Goal: Complete application form

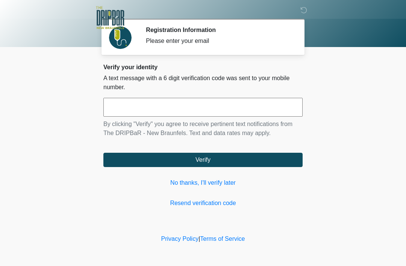
click at [249, 110] on input "text" at bounding box center [202, 107] width 199 height 19
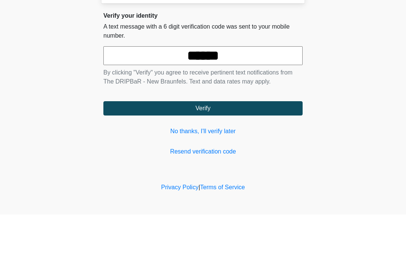
type input "******"
click at [274, 153] on button "Verify" at bounding box center [202, 160] width 199 height 14
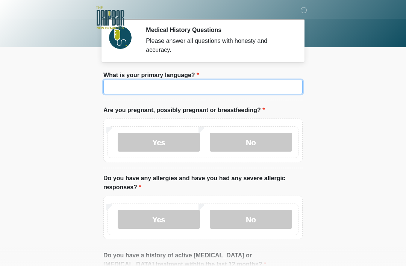
click at [218, 87] on input "What is your primary language?" at bounding box center [202, 87] width 199 height 14
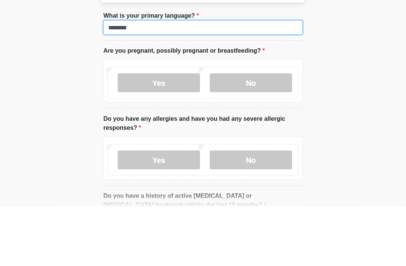
type input "*******"
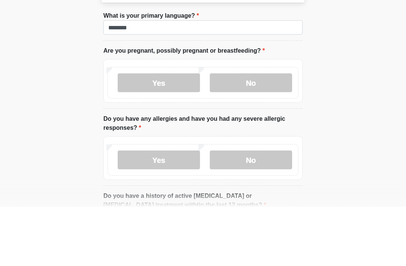
click at [268, 133] on label "No" at bounding box center [251, 142] width 82 height 19
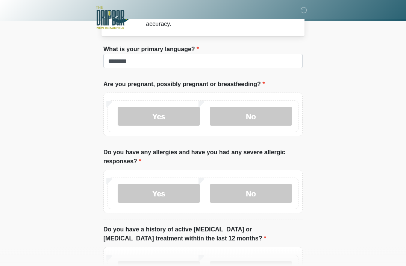
scroll to position [27, 0]
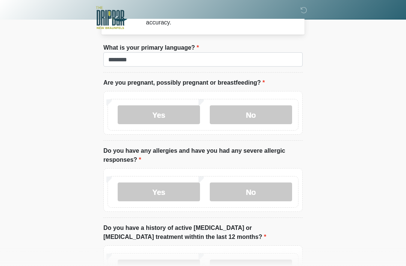
click at [267, 192] on label "No" at bounding box center [251, 191] width 82 height 19
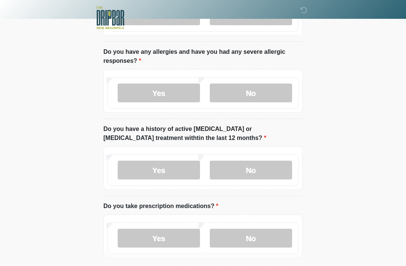
click at [260, 168] on label "No" at bounding box center [251, 169] width 82 height 19
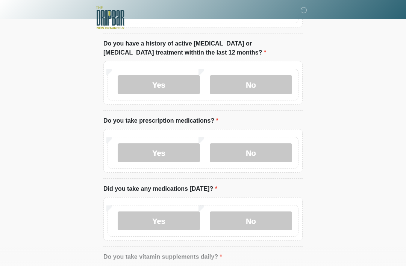
click at [260, 153] on label "No" at bounding box center [251, 152] width 82 height 19
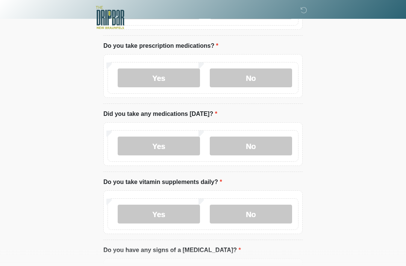
click at [260, 142] on label "No" at bounding box center [251, 146] width 82 height 19
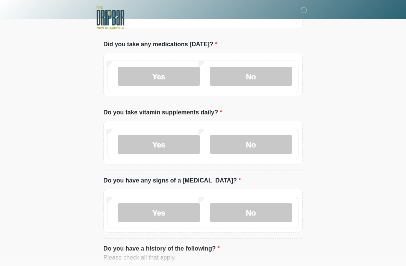
scroll to position [356, 0]
click at [268, 139] on label "No" at bounding box center [251, 144] width 82 height 19
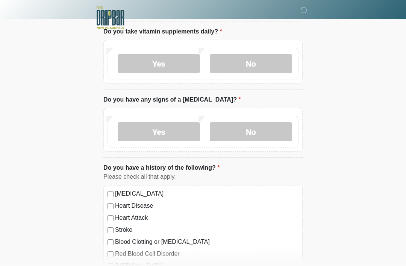
scroll to position [437, 0]
click at [257, 128] on label "No" at bounding box center [251, 131] width 82 height 19
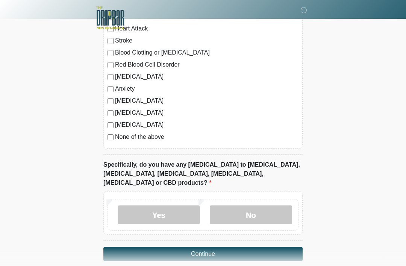
scroll to position [627, 0]
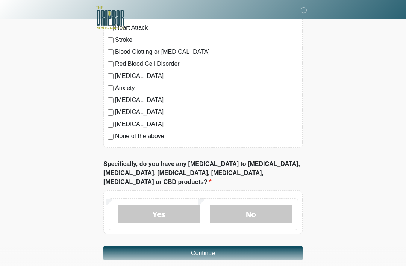
click at [262, 204] on label "No" at bounding box center [251, 213] width 82 height 19
click at [259, 246] on button "Continue" at bounding box center [202, 253] width 199 height 14
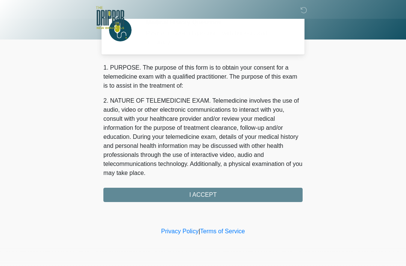
scroll to position [0, 0]
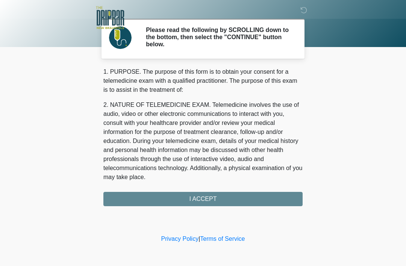
click at [244, 197] on div "1. PURPOSE. The purpose of this form is to obtain your consent for a telemedici…" at bounding box center [202, 136] width 199 height 139
click at [215, 197] on div "1. PURPOSE. The purpose of this form is to obtain your consent for a telemedici…" at bounding box center [202, 136] width 199 height 139
click at [209, 192] on div "1. PURPOSE. The purpose of this form is to obtain your consent for a telemedici…" at bounding box center [202, 136] width 199 height 139
click at [208, 198] on div "1. PURPOSE. The purpose of this form is to obtain your consent for a telemedici…" at bounding box center [202, 136] width 199 height 139
click at [247, 198] on div "1. PURPOSE. The purpose of this form is to obtain your consent for a telemedici…" at bounding box center [202, 136] width 199 height 139
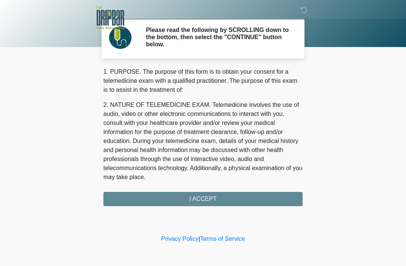
click at [209, 202] on div "1. PURPOSE. The purpose of this form is to obtain your consent for a telemedici…" at bounding box center [202, 136] width 199 height 139
click at [189, 201] on div "1. PURPOSE. The purpose of this form is to obtain your consent for a telemedici…" at bounding box center [202, 136] width 199 height 139
click at [191, 193] on div "1. PURPOSE. The purpose of this form is to obtain your consent for a telemedici…" at bounding box center [202, 136] width 199 height 139
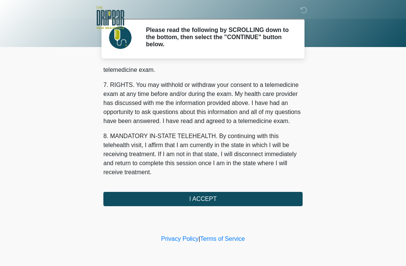
scroll to position [330, 0]
click at [204, 198] on button "I ACCEPT" at bounding box center [202, 199] width 199 height 14
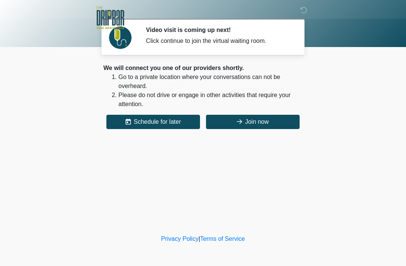
click at [271, 117] on button "Join now" at bounding box center [253, 122] width 94 height 14
